Goal: Task Accomplishment & Management: Use online tool/utility

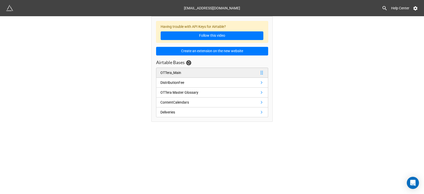
click at [220, 72] on link "OTTera_Main" at bounding box center [212, 73] width 112 height 10
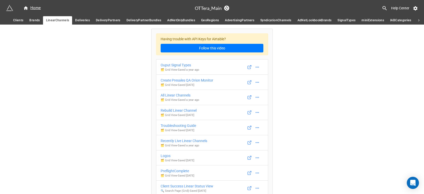
click at [19, 21] on span "Clients" at bounding box center [18, 20] width 10 height 5
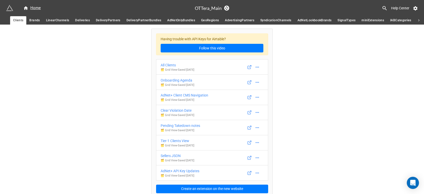
scroll to position [4, 0]
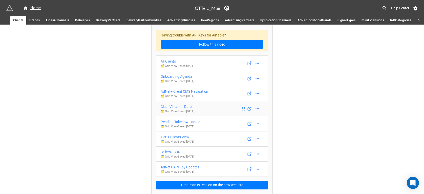
click at [195, 107] on div "Clear Violation Date" at bounding box center [178, 107] width 34 height 6
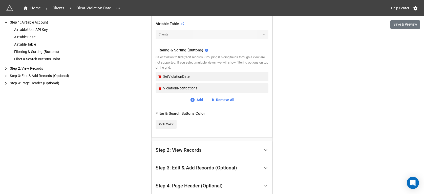
scroll to position [194, 0]
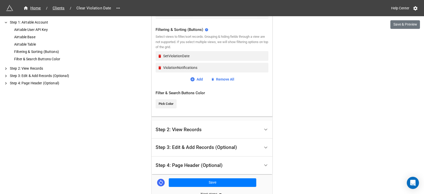
click at [180, 131] on div "Step 2: View Records" at bounding box center [179, 129] width 46 height 5
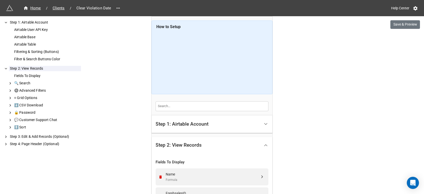
scroll to position [41, 0]
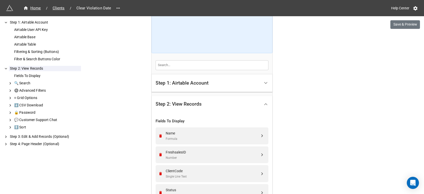
click at [172, 86] on div "Step 1: Airtable Account" at bounding box center [208, 83] width 105 height 12
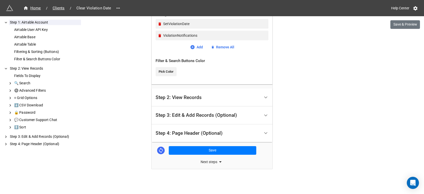
click at [173, 95] on div "Step 2: View Records" at bounding box center [179, 97] width 46 height 5
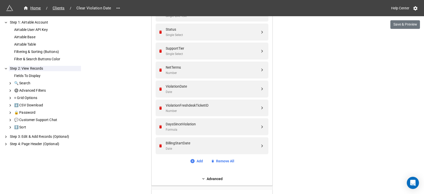
scroll to position [232, 0]
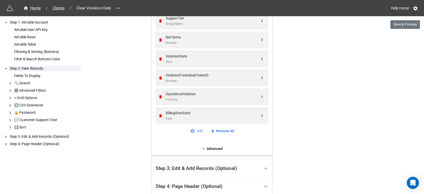
click at [197, 133] on link "Add" at bounding box center [196, 131] width 13 height 6
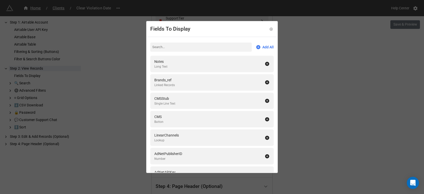
click at [124, 112] on div "Fields To Display Add All Notes Long Text Brands_ref Linked Records CMSStub Sin…" at bounding box center [212, 97] width 424 height 194
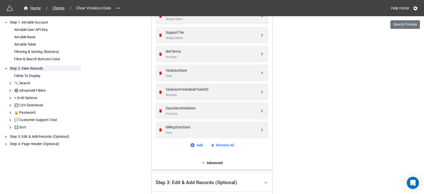
scroll to position [211, 0]
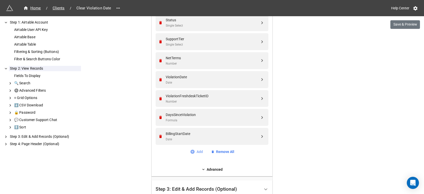
click at [195, 151] on link "Add" at bounding box center [196, 152] width 13 height 6
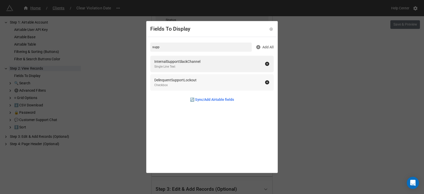
type input "supp"
click at [174, 84] on div "Checkbox" at bounding box center [175, 85] width 42 height 5
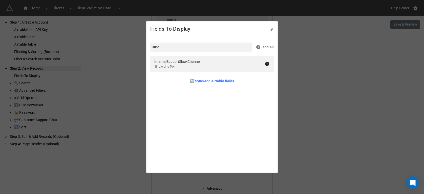
click at [131, 118] on div "Fields To Display supp Add All InternalSupportSlackChannel Single Line Text 🔄 S…" at bounding box center [212, 97] width 424 height 194
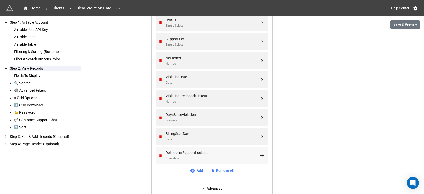
click at [176, 155] on div "DelinquentSupportLockout" at bounding box center [213, 153] width 94 height 6
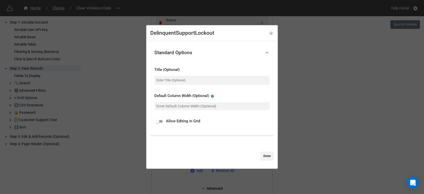
click at [158, 120] on input "checkbox" at bounding box center [157, 121] width 18 height 6
checkbox input "true"
click at [261, 158] on link "Done" at bounding box center [267, 155] width 13 height 9
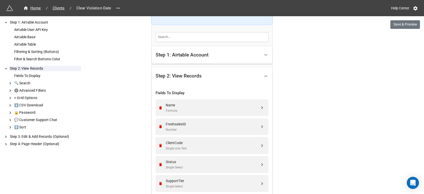
scroll to position [0, 0]
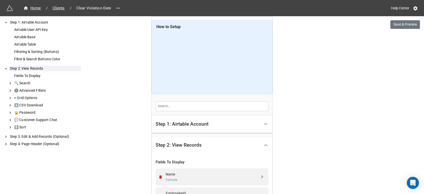
click at [178, 127] on div "Step 1: Airtable Account" at bounding box center [182, 124] width 53 height 5
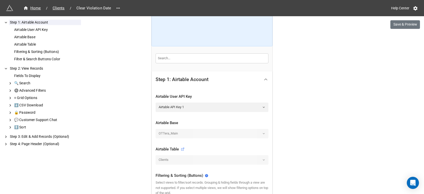
scroll to position [226, 0]
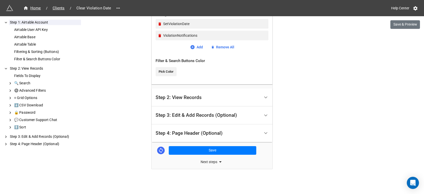
click at [183, 100] on div "Step 2: View Records" at bounding box center [179, 97] width 46 height 5
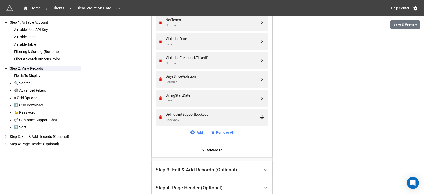
scroll to position [254, 0]
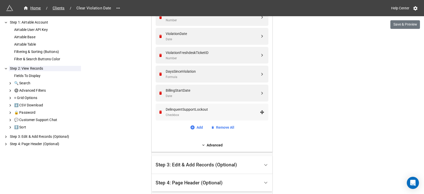
click at [172, 114] on div "Checkbox" at bounding box center [213, 115] width 94 height 5
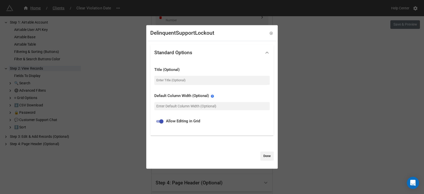
click at [135, 126] on div "DelinquentSupportLockout Standard Options Title (Optional) Default Column Width…" at bounding box center [212, 97] width 424 height 194
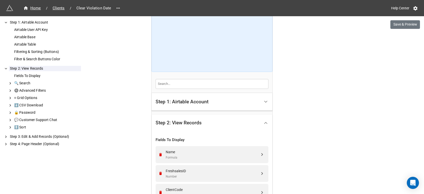
scroll to position [56, 0]
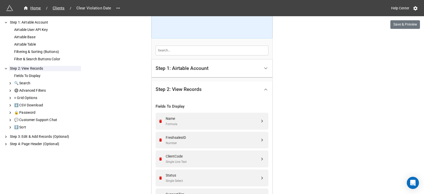
click at [185, 75] on div "Step 1: Airtable Account" at bounding box center [212, 69] width 121 height 18
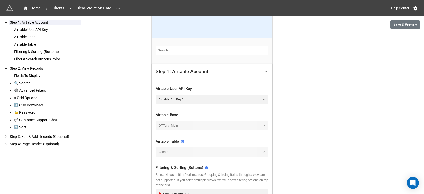
scroll to position [137, 0]
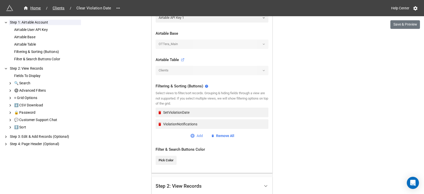
click at [194, 136] on link "Add" at bounding box center [196, 136] width 13 height 6
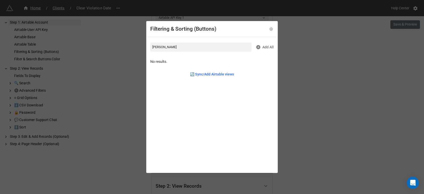
type input "delin"
click at [210, 63] on div "DelinquentSupportLockout" at bounding box center [209, 62] width 110 height 6
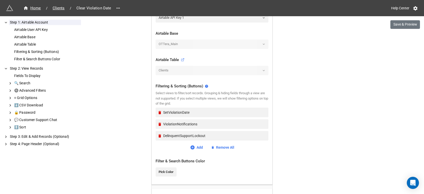
click at [304, 94] on div "Home / Clients / Clear Violation Date Help Center Save & Preview How to Setup S…" at bounding box center [212, 79] width 424 height 432
click at [409, 26] on button "Save & Preview" at bounding box center [406, 24] width 30 height 9
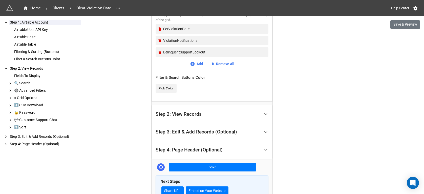
scroll to position [232, 0]
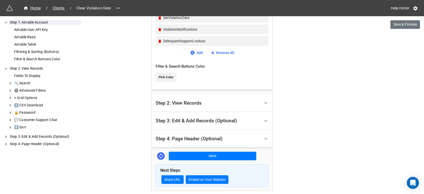
click at [188, 136] on div "Step 4: Page Header (Optional)" at bounding box center [189, 138] width 67 height 5
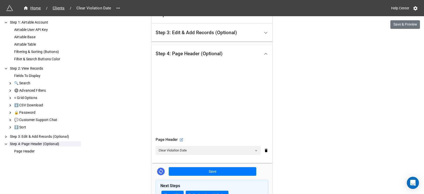
scroll to position [164, 0]
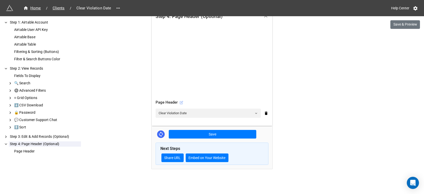
click at [181, 103] on icon at bounding box center [182, 103] width 4 height 4
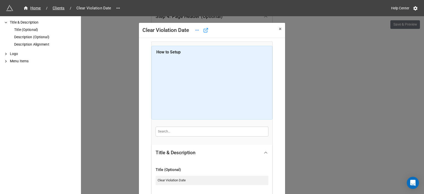
scroll to position [156, 0]
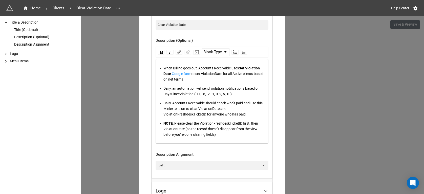
click at [238, 93] on span "Daily, an automation will send violation notifications based on DaysSinceViolat…" at bounding box center [212, 91] width 97 height 10
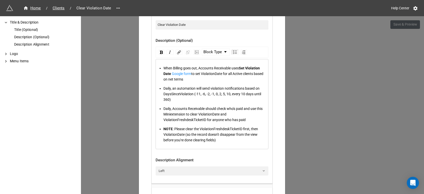
click at [192, 120] on span "Daily, Accounts Receivable should check who's paid and use this Miniextension t…" at bounding box center [214, 114] width 100 height 15
drag, startPoint x: 232, startPoint y: 128, endPoint x: 216, endPoint y: 130, distance: 16.0
click at [216, 130] on span ": Please clear the ViolationFreshdeskTicketID first, then ViolationDate (so the…" at bounding box center [211, 134] width 95 height 15
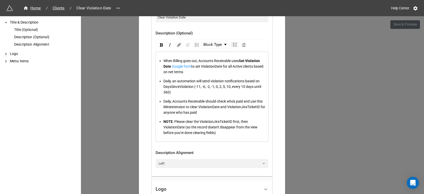
scroll to position [153, 0]
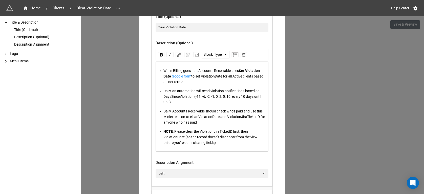
click at [224, 143] on div "NOTE : Please clear the ViolationJiraTicketID first, then ViolationDate (so the…" at bounding box center [215, 137] width 103 height 17
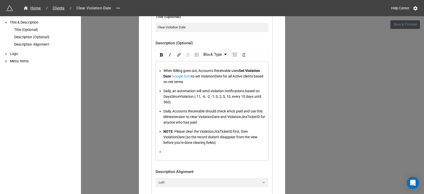
click at [231, 143] on div "NOTE : Please clear the ViolationJiraTicketID first, then ViolationDate (so the…" at bounding box center [215, 137] width 103 height 17
click at [250, 125] on ul "When Billing goes out, Accounts Receivable uses Set Violation Date Google form …" at bounding box center [212, 111] width 108 height 87
click at [250, 119] on div "Daily, Accounts Receivable should check who's paid and use this Miniextension t…" at bounding box center [215, 116] width 103 height 17
click at [251, 122] on div "Daily, Accounts Receivable should check who's paid and use this Miniextension t…" at bounding box center [215, 116] width 103 height 17
click at [167, 151] on div "rdw-editor" at bounding box center [215, 152] width 103 height 6
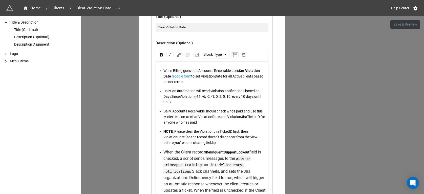
scroll to position [184, 0]
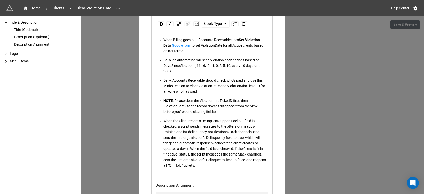
click at [208, 122] on span "When the Client record’s DelinquentSupportLockout field is checked, a script se…" at bounding box center [215, 143] width 103 height 49
click at [160, 23] on img "rdw-inline-control" at bounding box center [161, 23] width 3 height 3
click at [194, 138] on span "field is checked, a script sends messages to the ottera-primeapps-training and …" at bounding box center [215, 143] width 103 height 49
drag, startPoint x: 163, startPoint y: 121, endPoint x: 203, endPoint y: 121, distance: 39.8
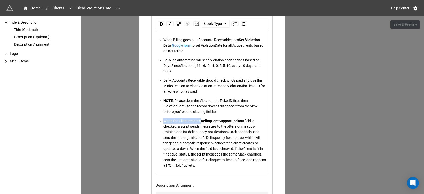
click at [201, 121] on span "When the Client record’s" at bounding box center [182, 121] width 37 height 4
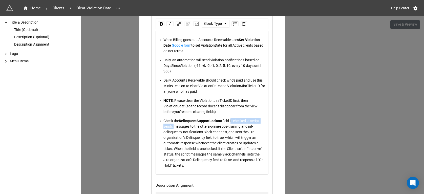
drag, startPoint x: 236, startPoint y: 120, endPoint x: 183, endPoint y: 127, distance: 53.6
click at [183, 127] on span "field is checked, a script sends messages to the ottera-primeapps-training and …" at bounding box center [214, 143] width 101 height 49
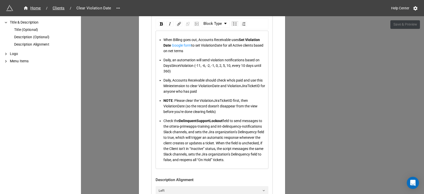
click at [191, 127] on span "field to send messages to the ottera-primeapps-training and int-delinquency-not…" at bounding box center [215, 140] width 102 height 43
click at [245, 132] on span "field to send messages to the ottera-primeapps-training and int-delinquency-not…" at bounding box center [215, 140] width 102 height 43
drag, startPoint x: 174, startPoint y: 148, endPoint x: 220, endPoint y: 151, distance: 46.2
click at [220, 151] on div "Check the DelinquentSupportLockout field to send messages to the ottera-primeap…" at bounding box center [215, 140] width 103 height 45
click at [217, 121] on span "DelinquentSupportLockout" at bounding box center [201, 121] width 44 height 4
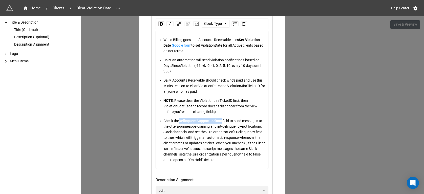
click at [217, 121] on span "DelinquentSupportLockout" at bounding box center [201, 121] width 44 height 4
copy span "DelinquentSupportLockout"
click at [205, 147] on span "field to send messages to the ottera-primeapps-training and int-delinquency-not…" at bounding box center [215, 140] width 102 height 43
click at [205, 148] on span "field to send messages to the ottera-primeapps-training and int-delinquency-not…" at bounding box center [215, 140] width 102 height 43
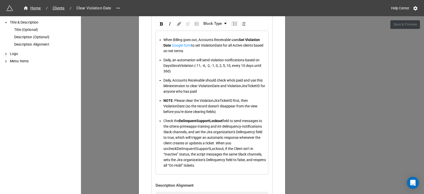
click at [216, 150] on span "DelinquentSupportLockout" at bounding box center [200, 149] width 47 height 4
click at [162, 26] on div "rdw-inline-control" at bounding box center [161, 23] width 6 height 5
click at [195, 119] on span "DelinquentSupportLockout" at bounding box center [201, 121] width 44 height 4
click at [205, 148] on span "field to send messages to the ottera-primeapps-training and int-delinquency-not…" at bounding box center [214, 135] width 100 height 32
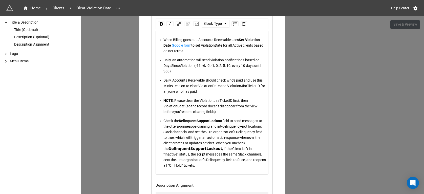
click at [260, 151] on div "Check the DelinquentSupportLockout field to send messages to the ottera-primeap…" at bounding box center [215, 143] width 103 height 50
click at [188, 151] on div "Check the DelinquentSupportLockout field to send messages to the ottera-primeap…" at bounding box center [215, 143] width 103 height 50
drag, startPoint x: 231, startPoint y: 154, endPoint x: 247, endPoint y: 156, distance: 15.8
click at [247, 156] on span "field, if the Client isn’t in “Inactive” status, the script messages the same S…" at bounding box center [215, 157] width 103 height 21
click at [228, 155] on span "field, if the Client isn’t in “Inactive” status, the script messages the same S…" at bounding box center [215, 157] width 103 height 21
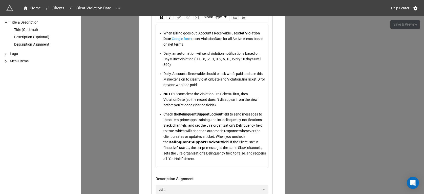
scroll to position [188, 0]
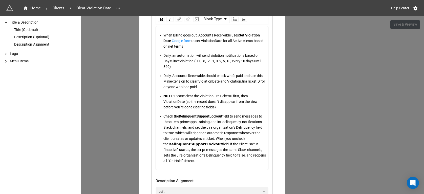
click at [242, 151] on span "field, if the Client isn’t in “Inactive” status, the script messages the same S…" at bounding box center [215, 152] width 103 height 21
click at [218, 155] on span "field, if the Client isn’t in “Inactive” status, the automation messages the sa…" at bounding box center [213, 152] width 99 height 21
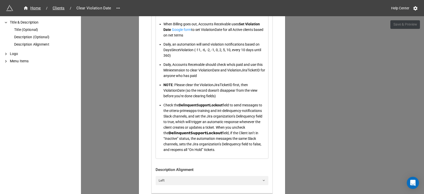
scroll to position [202, 0]
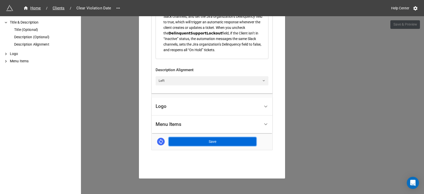
click at [222, 145] on button "Save" at bounding box center [213, 141] width 88 height 9
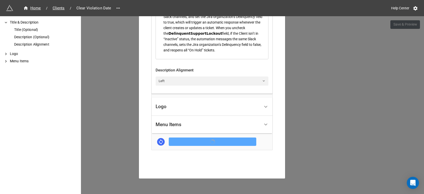
scroll to position [305, 0]
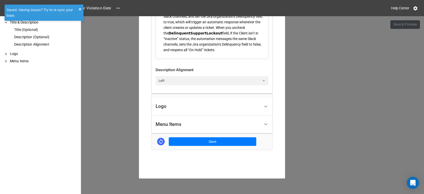
click at [317, 106] on div "Clear Violation Date × Close How to Setup Title & Description Title (Optional) …" at bounding box center [212, 113] width 424 height 194
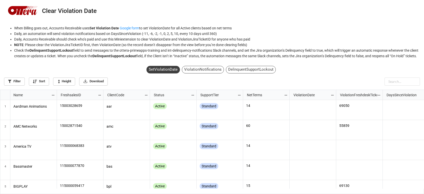
scroll to position [96, 421]
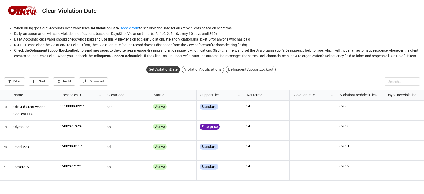
scroll to position [720, 0]
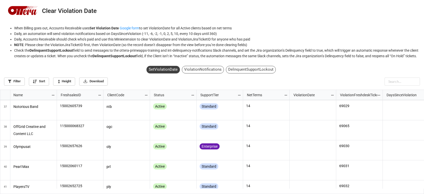
click at [265, 73] on div "DelinquentSupportLockout" at bounding box center [251, 70] width 50 height 8
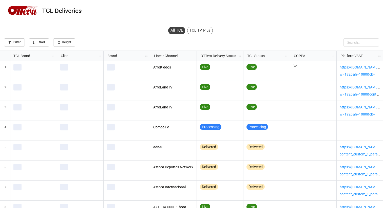
scroll to position [155, 380]
